Goal: Information Seeking & Learning: Learn about a topic

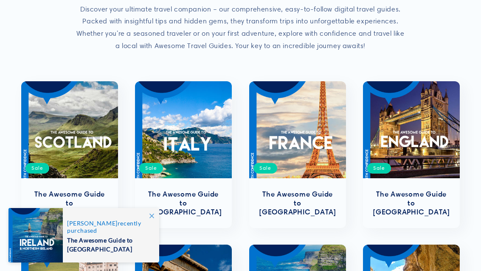
scroll to position [139, 0]
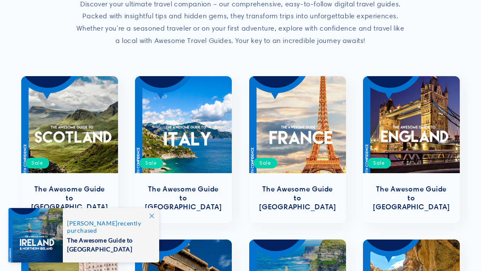
click at [427, 184] on link "The Awesome Guide to [GEOGRAPHIC_DATA]" at bounding box center [412, 197] width 80 height 26
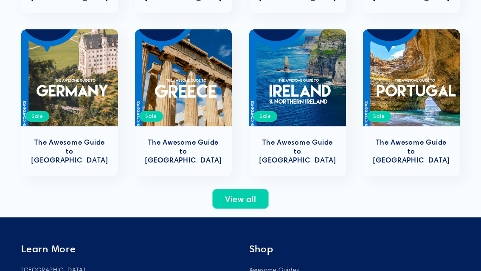
scroll to position [349, 0]
click at [64, 138] on link "The Awesome Guide to [GEOGRAPHIC_DATA]" at bounding box center [70, 151] width 80 height 26
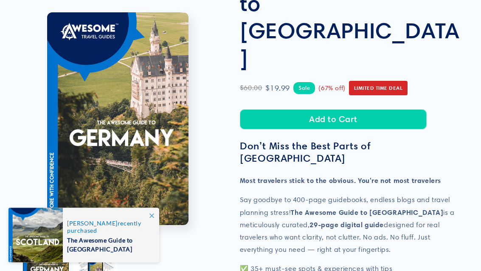
scroll to position [108, 0]
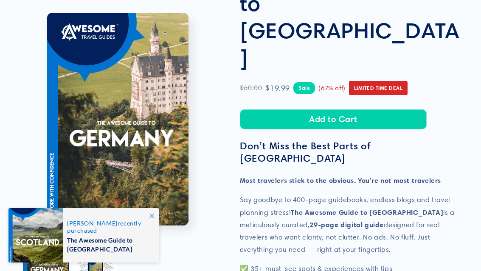
click at [150, 218] on icon at bounding box center [152, 215] width 5 height 5
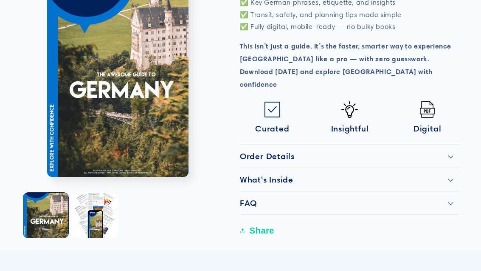
scroll to position [423, 0]
click at [252, 168] on summary "What's Inside" at bounding box center [350, 179] width 220 height 23
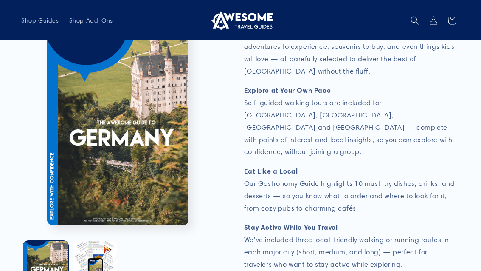
scroll to position [810, 0]
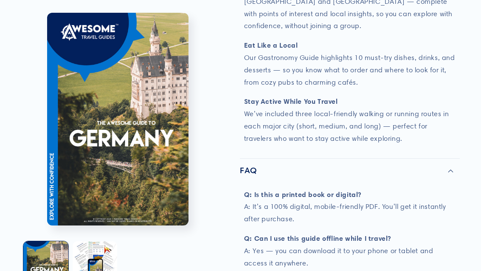
scroll to position [941, 0]
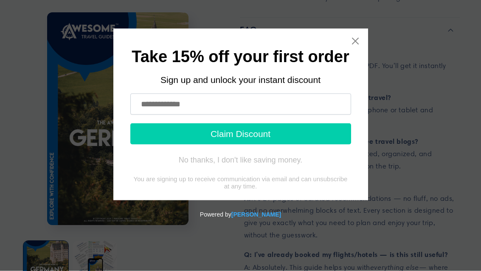
click at [355, 42] on icon "Close widget" at bounding box center [355, 41] width 7 height 7
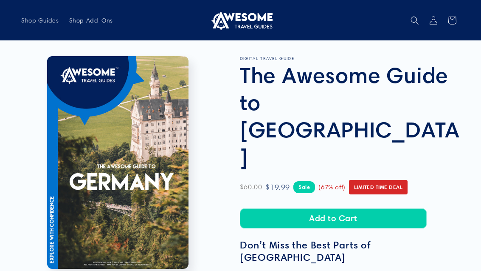
scroll to position [0, 0]
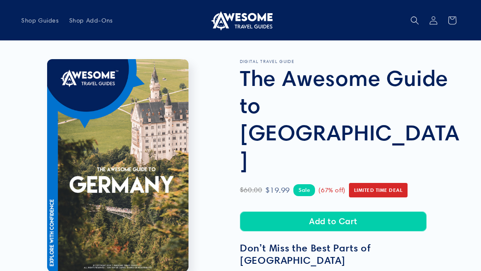
click at [83, 18] on span "Shop Add-Ons" at bounding box center [91, 21] width 44 height 8
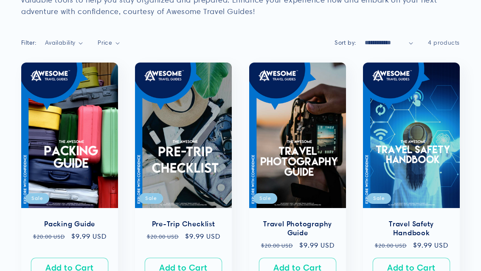
scroll to position [129, 0]
click at [167, 220] on link "Pre-Trip Checklist" at bounding box center [184, 224] width 80 height 9
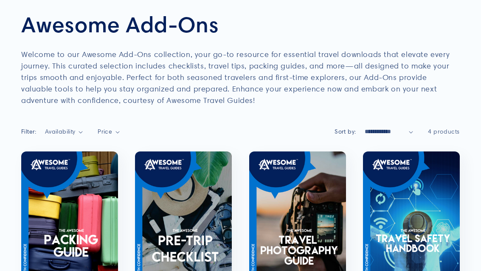
scroll to position [156, 0]
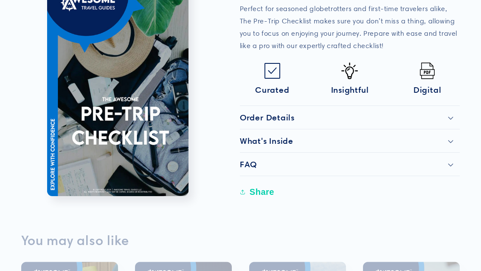
scroll to position [283, 0]
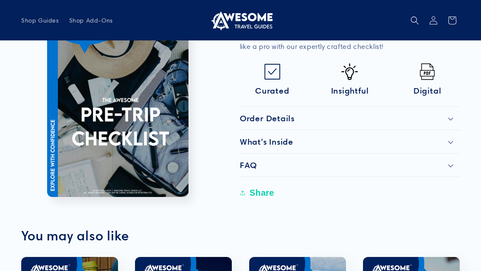
click at [253, 141] on summary "What's Inside" at bounding box center [350, 141] width 220 height 23
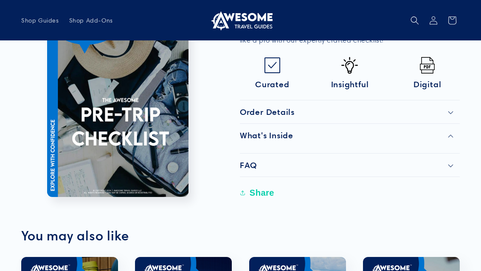
scroll to position [293, 0]
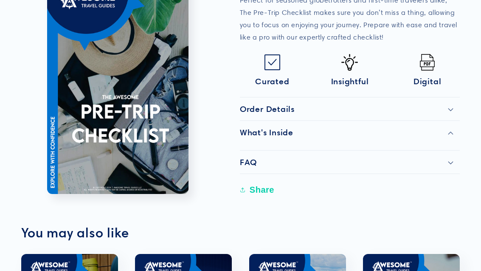
click at [249, 158] on h2 "FAQ" at bounding box center [248, 162] width 17 height 10
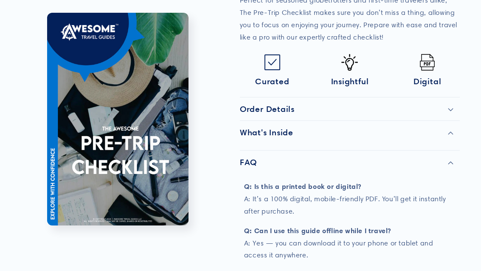
click at [247, 132] on h2 "What's Inside" at bounding box center [267, 132] width 54 height 10
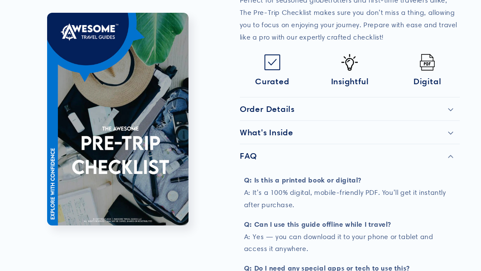
click at [255, 134] on summary "What's Inside" at bounding box center [350, 132] width 220 height 23
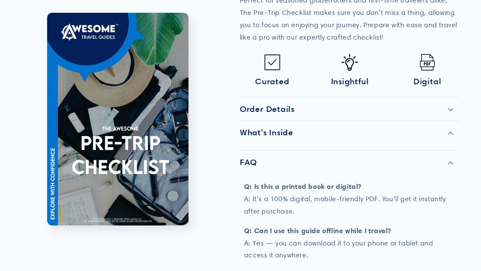
click at [249, 138] on summary "What's Inside" at bounding box center [350, 132] width 220 height 23
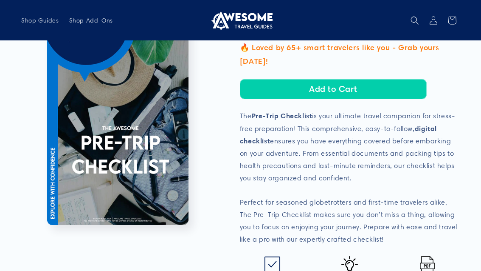
scroll to position [88, 0]
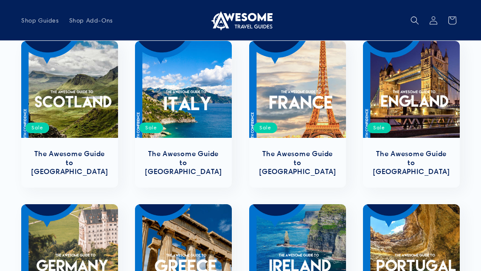
scroll to position [174, 0]
click at [401, 149] on link "The Awesome Guide to [GEOGRAPHIC_DATA]" at bounding box center [412, 162] width 80 height 26
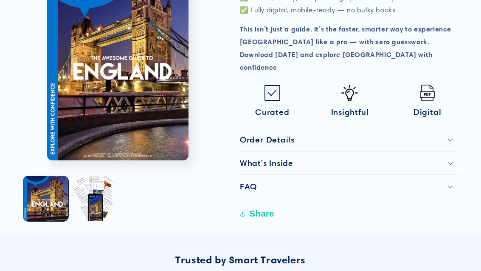
scroll to position [432, 0]
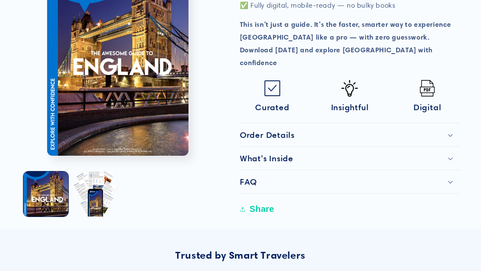
click at [93, 171] on button "Load image 2 in gallery view" at bounding box center [95, 193] width 45 height 45
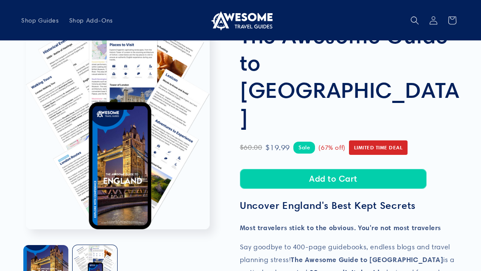
scroll to position [0, 0]
